Goal: Task Accomplishment & Management: Complete application form

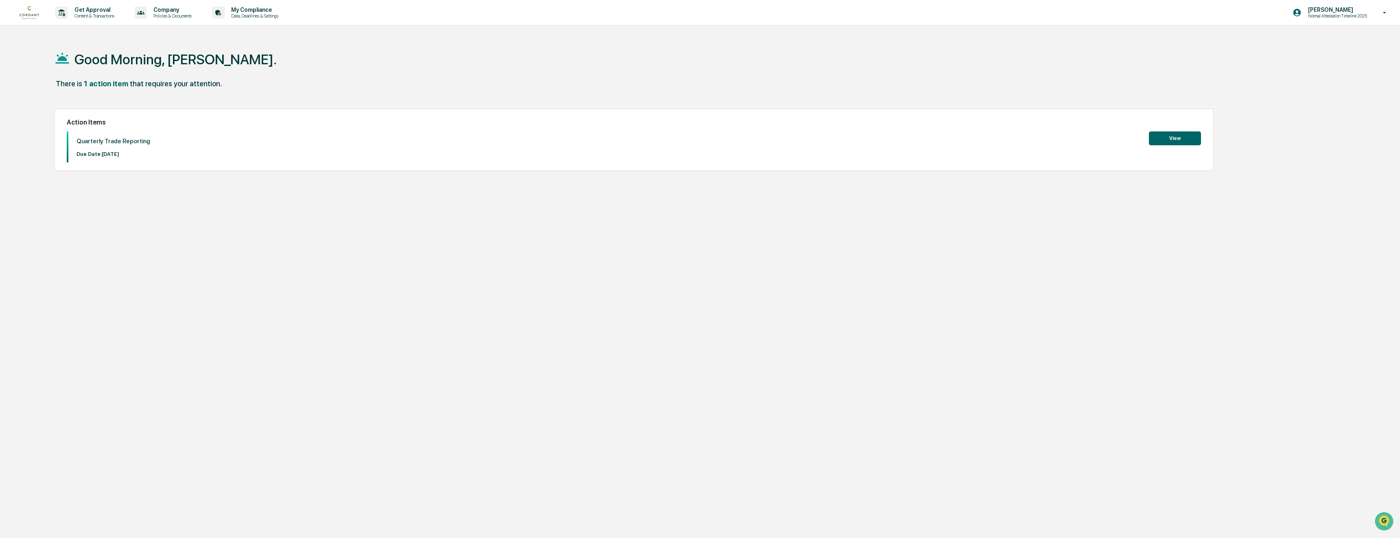
click at [1180, 140] on button "View" at bounding box center [1175, 138] width 52 height 14
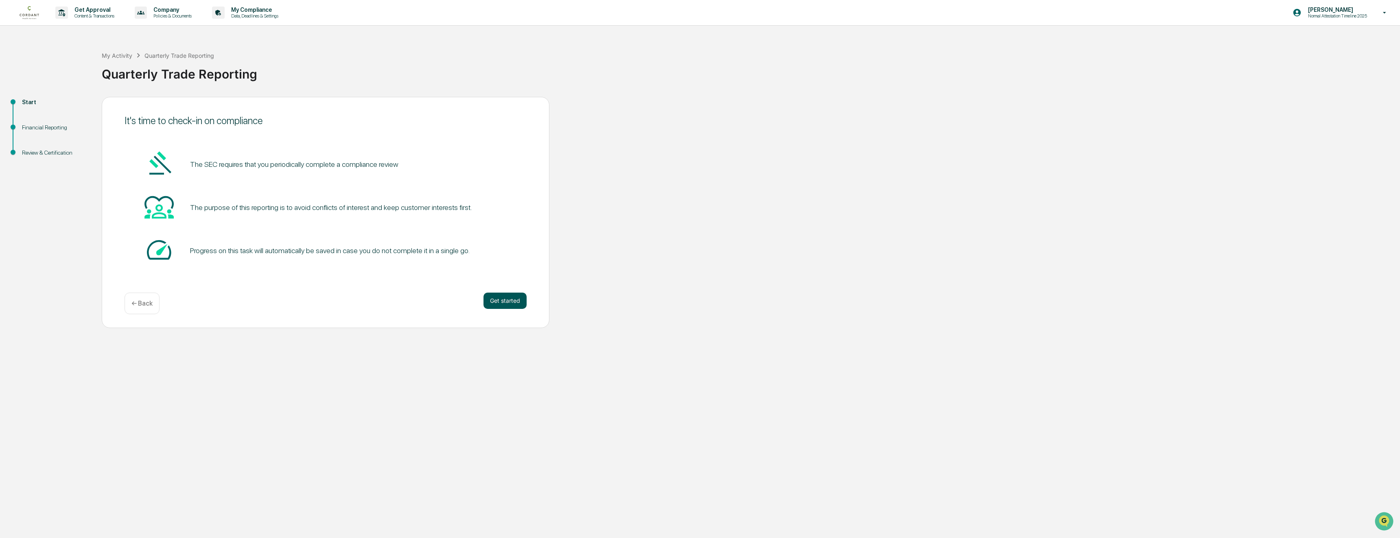
click at [515, 299] on button "Get started" at bounding box center [504, 301] width 43 height 16
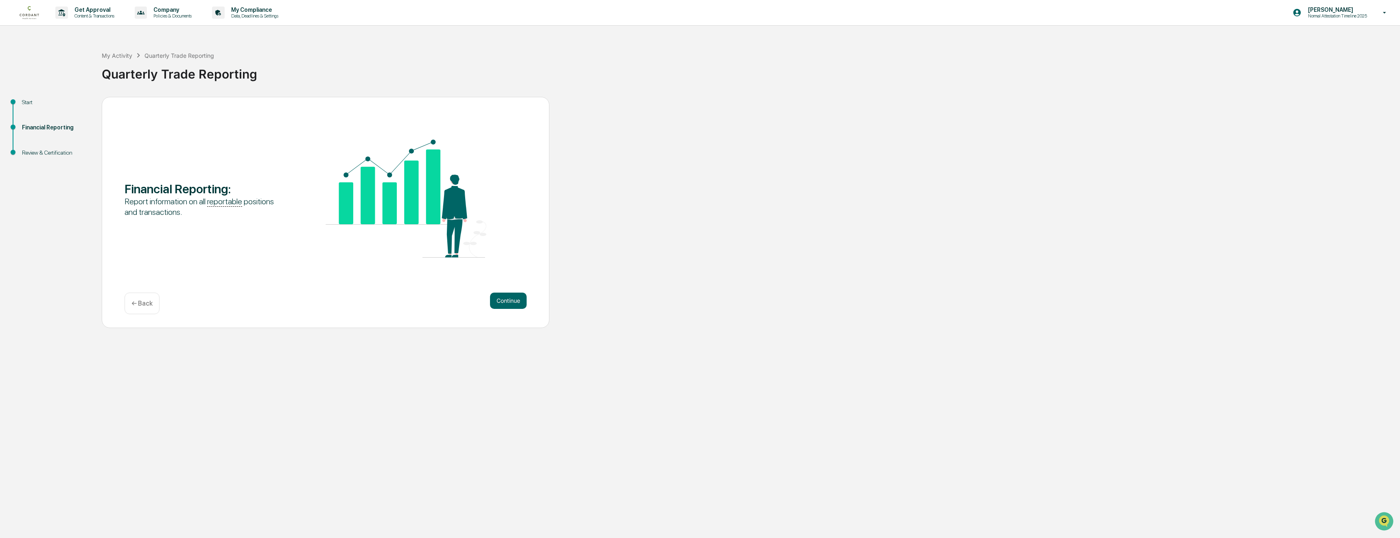
click at [515, 299] on button "Continue" at bounding box center [508, 301] width 37 height 16
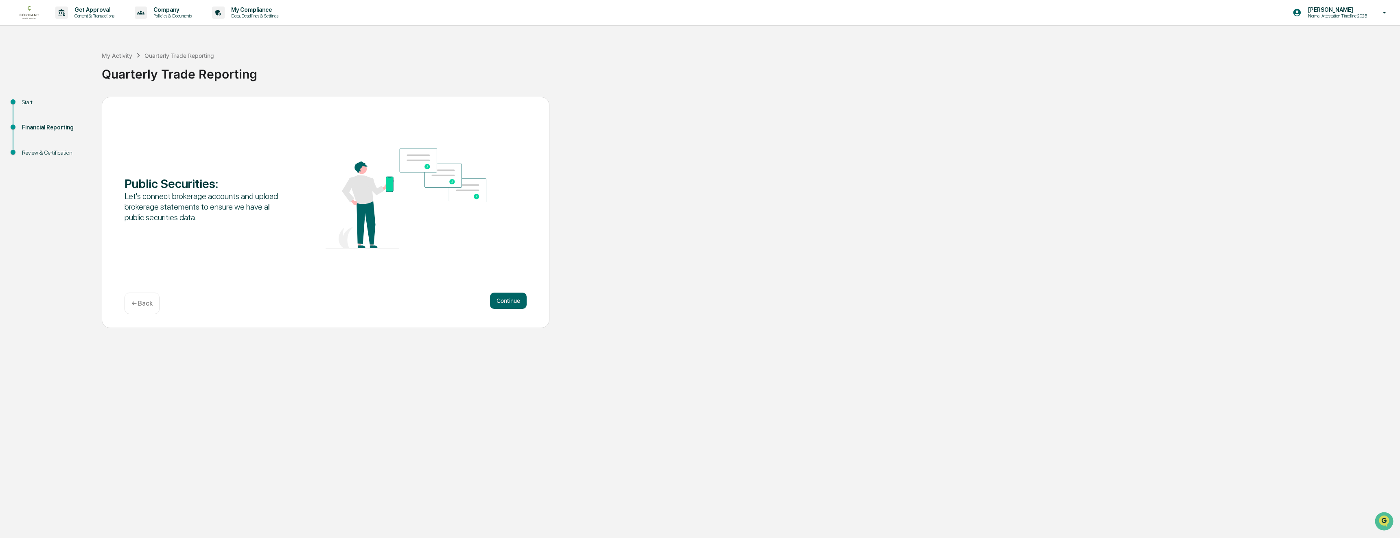
click at [515, 299] on button "Continue" at bounding box center [508, 301] width 37 height 16
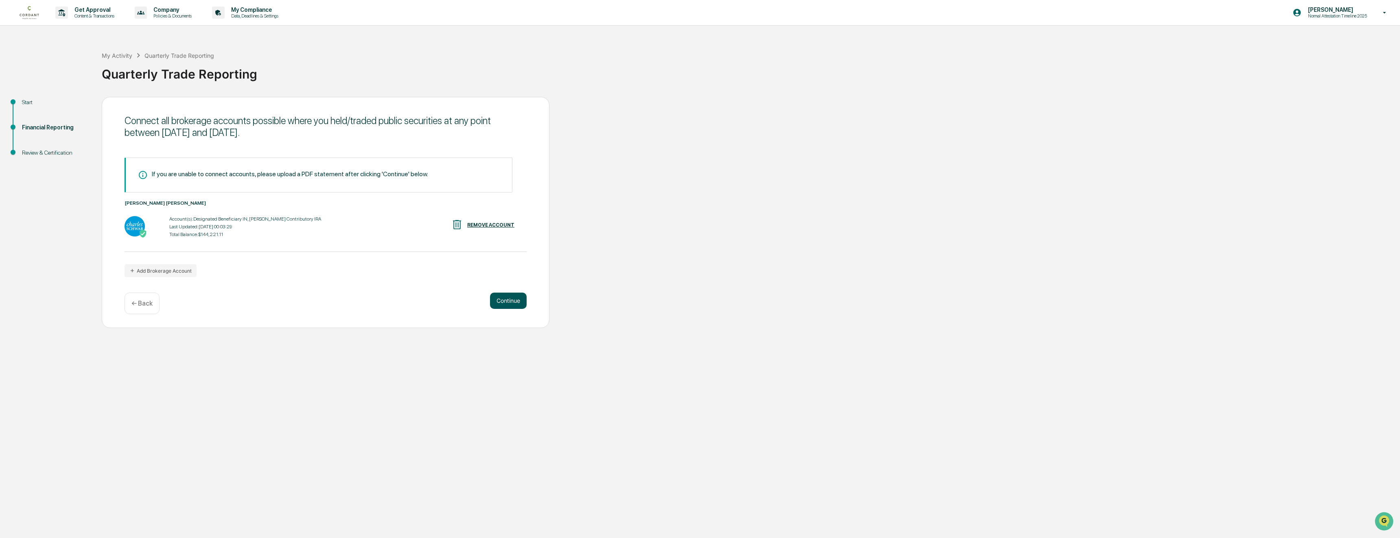
click at [512, 298] on button "Continue" at bounding box center [508, 301] width 37 height 16
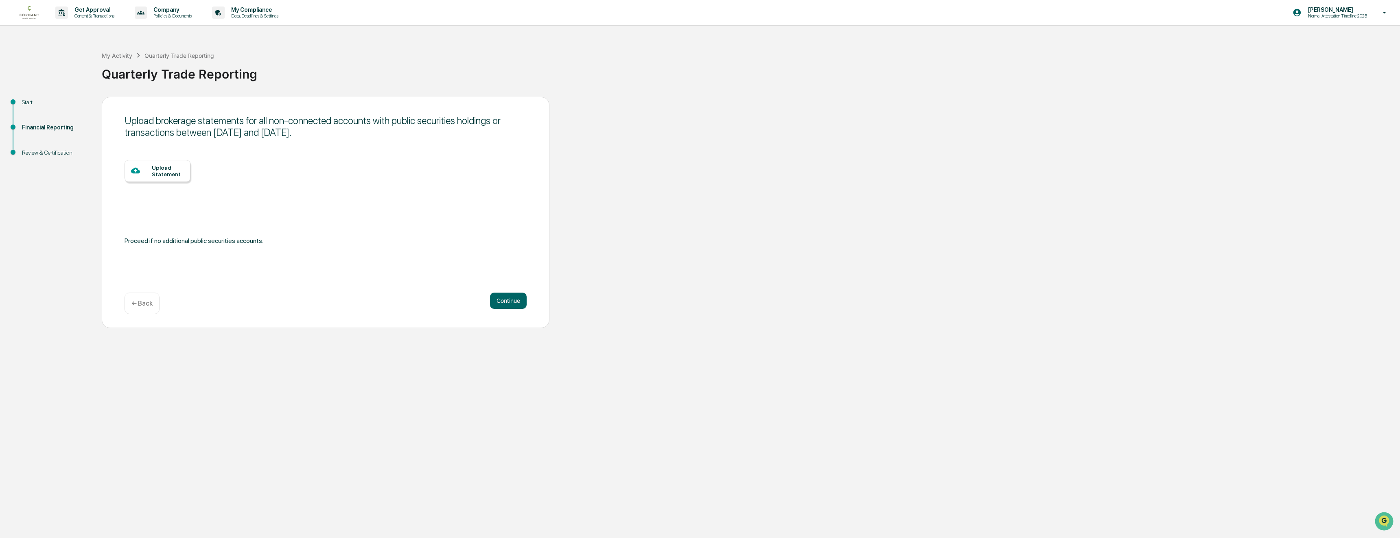
click at [171, 169] on div "Upload Statement" at bounding box center [168, 170] width 32 height 13
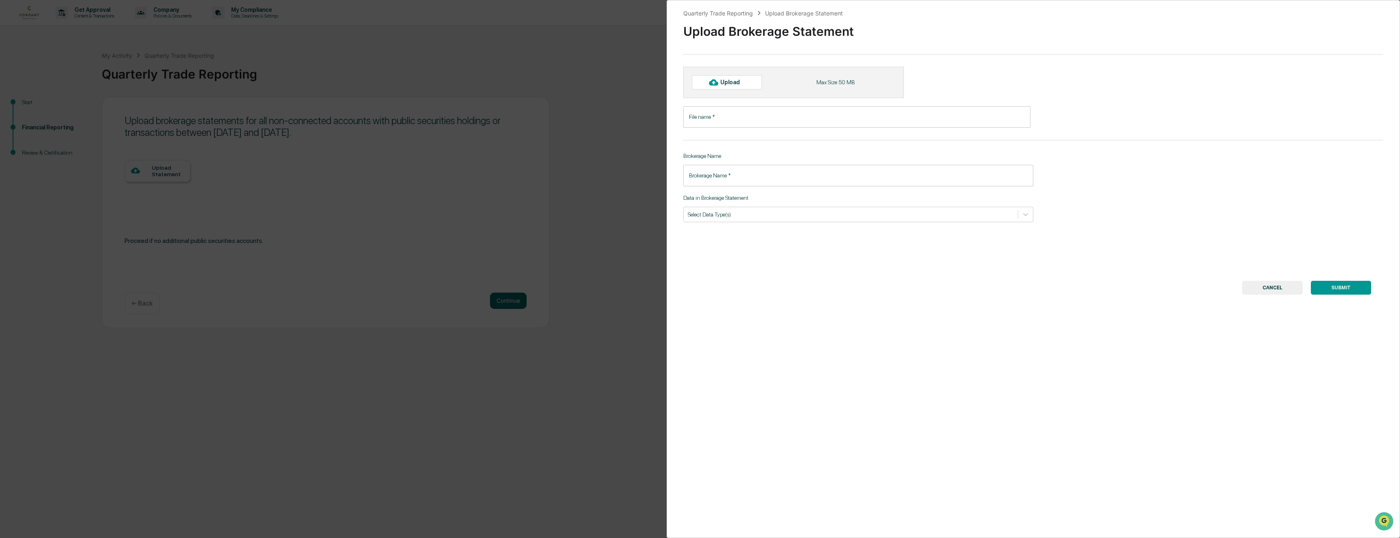
click at [1279, 284] on button "CANCEL" at bounding box center [1272, 288] width 61 height 14
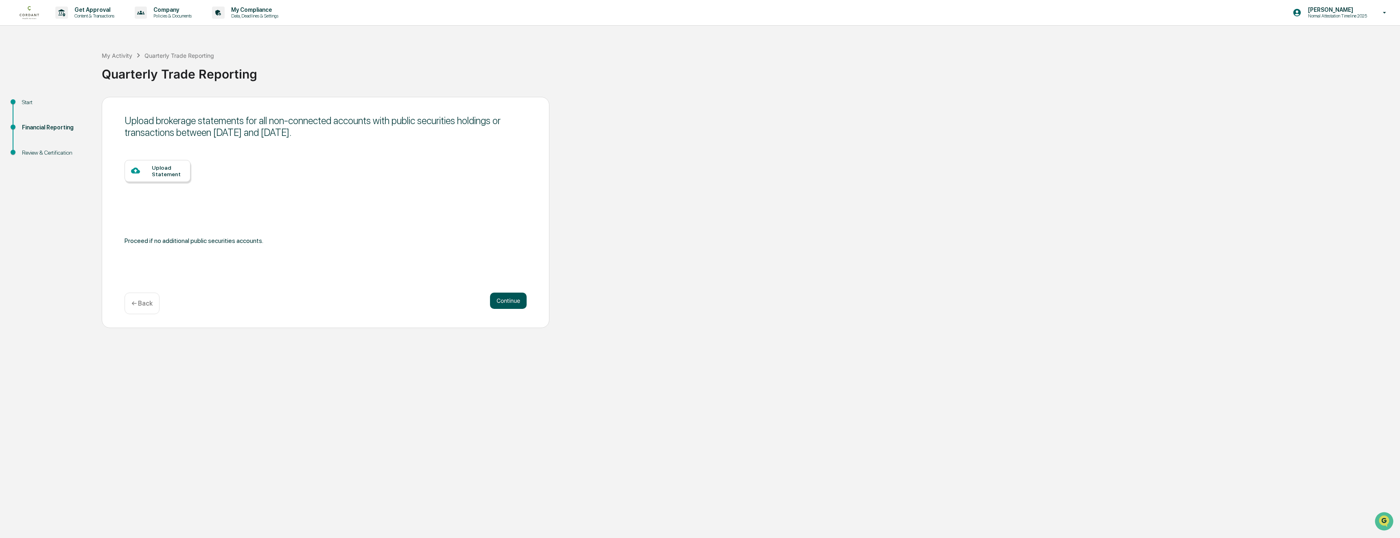
click at [496, 305] on button "Continue" at bounding box center [508, 301] width 37 height 16
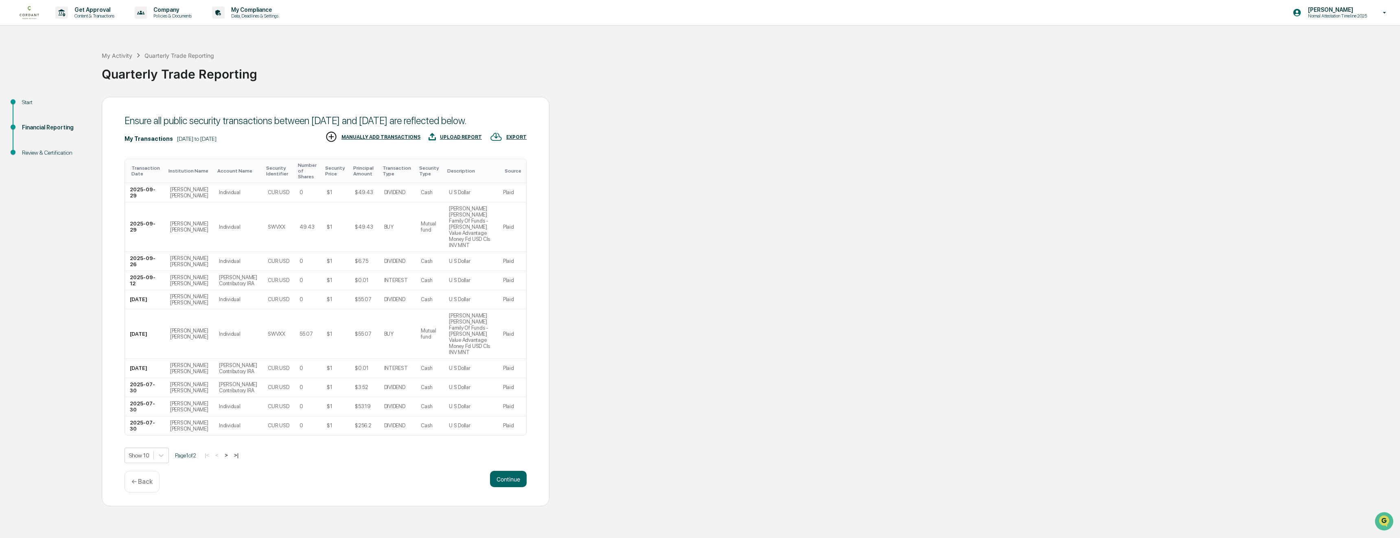
click at [230, 459] on button ">" at bounding box center [226, 455] width 8 height 7
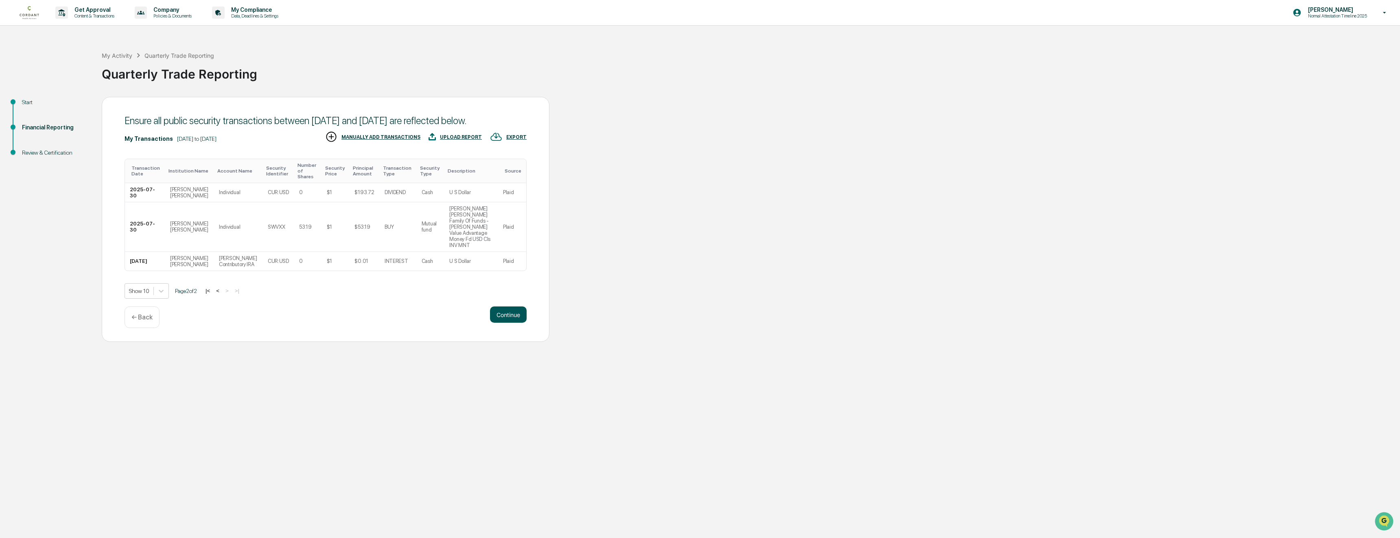
click at [507, 320] on button "Continue" at bounding box center [508, 314] width 37 height 16
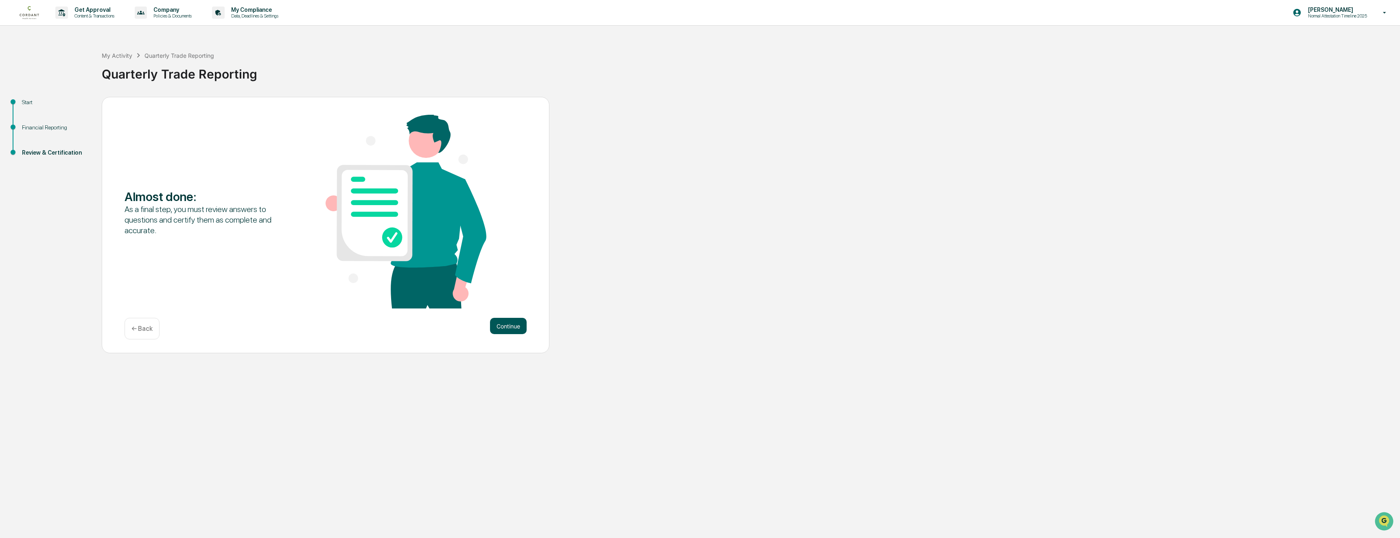
click at [505, 328] on button "Continue" at bounding box center [508, 326] width 37 height 16
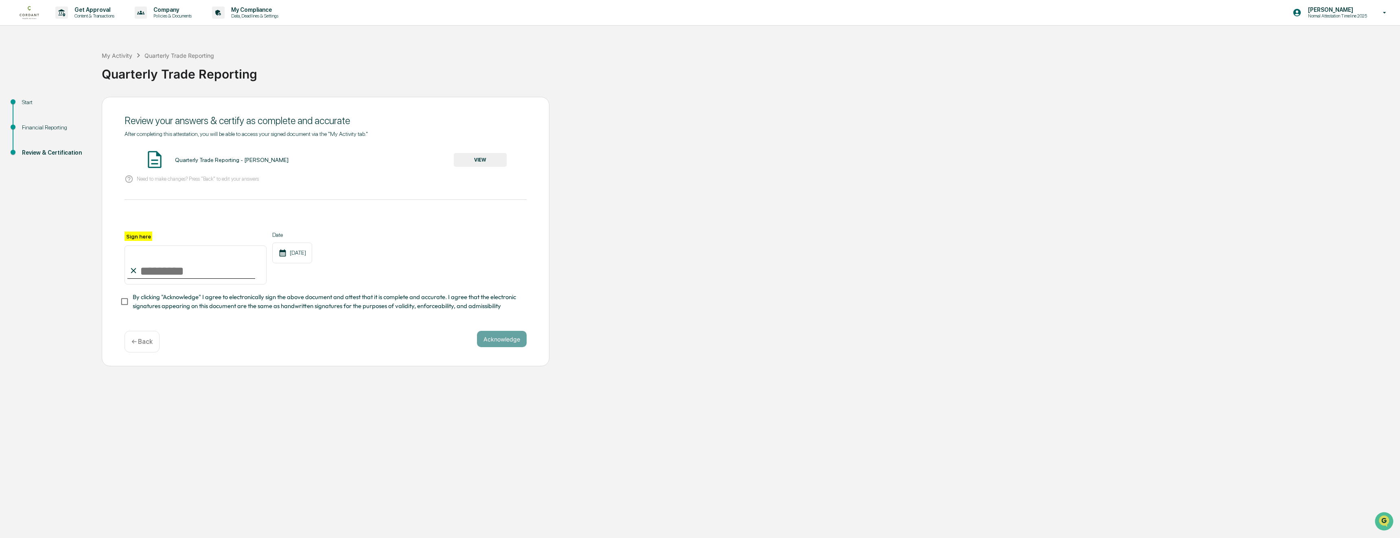
click at [151, 274] on input "Sign here" at bounding box center [196, 264] width 142 height 39
type input "**********"
click at [365, 261] on div "**********" at bounding box center [326, 258] width 402 height 53
click at [495, 337] on button "Acknowledge" at bounding box center [502, 339] width 50 height 16
click at [472, 160] on button "VIEW" at bounding box center [480, 160] width 53 height 14
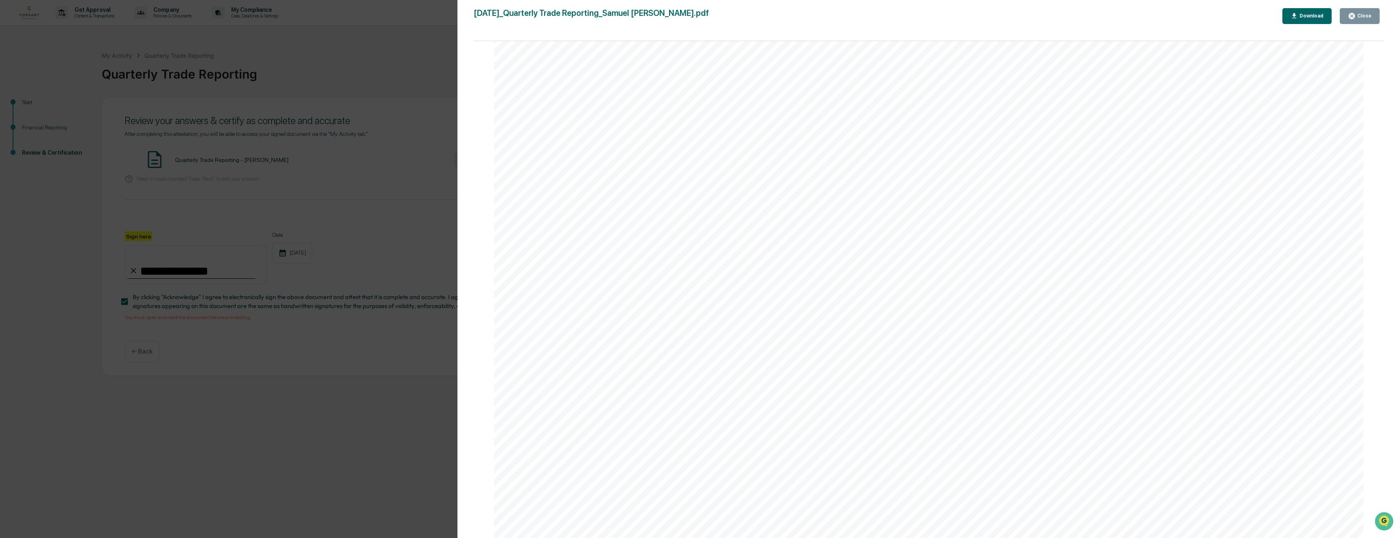
scroll to position [3263, 0]
click at [1361, 17] on div "Close" at bounding box center [1364, 16] width 16 height 6
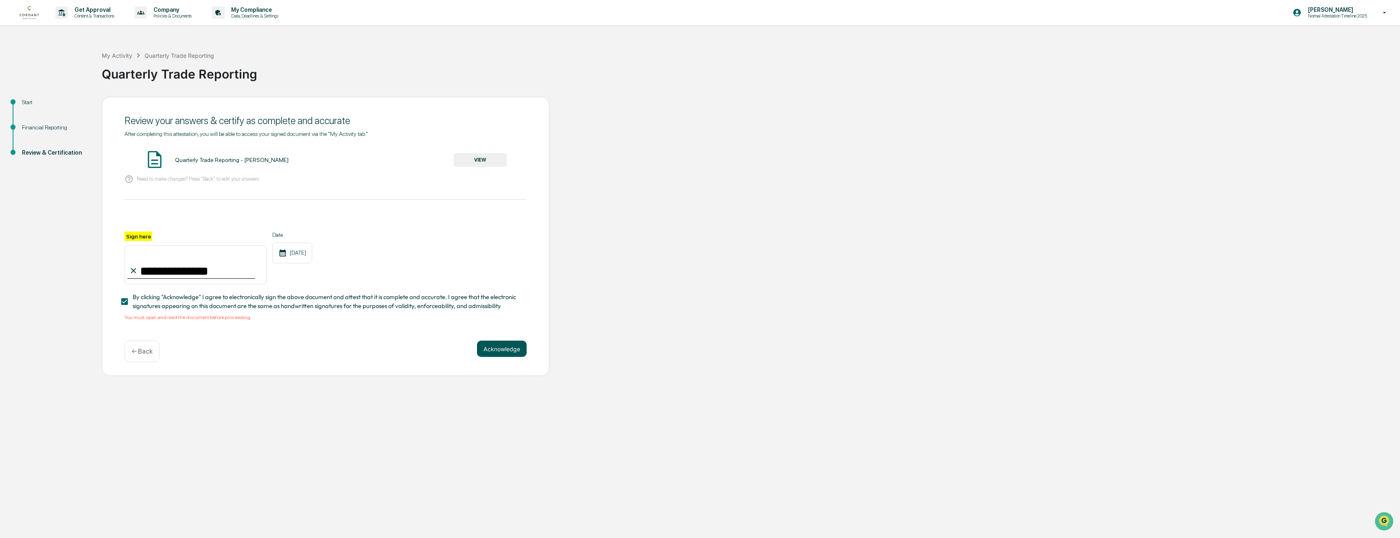
click at [520, 350] on button "Acknowledge" at bounding box center [502, 349] width 50 height 16
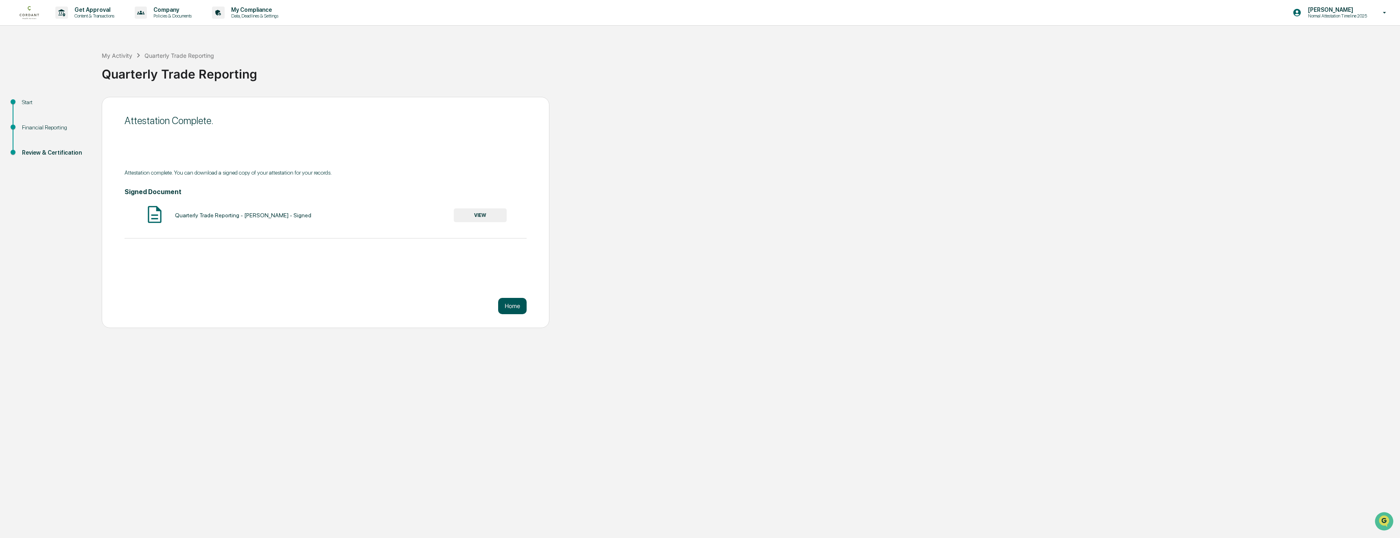
click at [516, 309] on button "Home" at bounding box center [512, 306] width 28 height 16
